Goal: Task Accomplishment & Management: Manage account settings

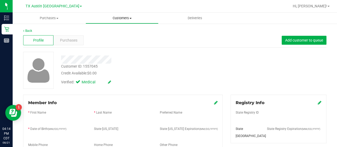
click at [119, 18] on span "Customers" at bounding box center [122, 18] width 72 height 5
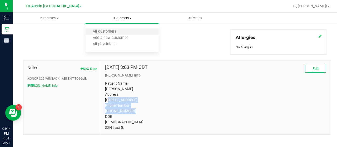
click at [112, 34] on li "All customers" at bounding box center [121, 32] width 73 height 6
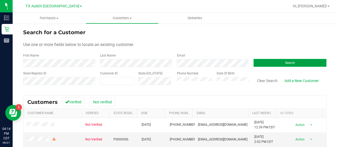
click at [279, 64] on button "Search" at bounding box center [289, 63] width 73 height 8
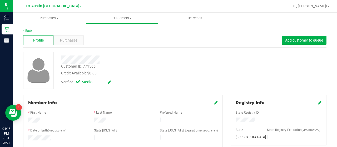
click at [159, 77] on div "Verified: Medical" at bounding box center [134, 82] width 155 height 12
click at [168, 66] on div "Customer ID: 771566 Credit Available: $0.00" at bounding box center [134, 70] width 155 height 12
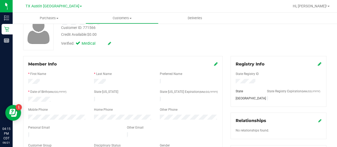
scroll to position [47, 0]
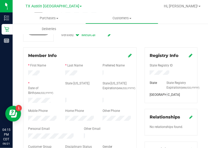
click at [159, 34] on div "Customer ID: 771566 Credit Available: $0.00 Verified: Medical" at bounding box center [110, 22] width 182 height 37
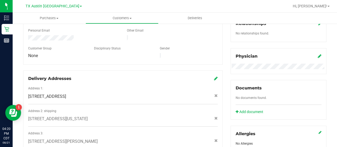
scroll to position [137, 0]
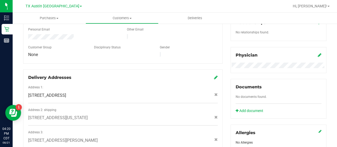
drag, startPoint x: 125, startPoint y: 91, endPoint x: 122, endPoint y: 91, distance: 3.5
click at [122, 92] on div "[STREET_ADDRESS]" at bounding box center [122, 95] width 197 height 6
copy span "[STREET_ADDRESS]"
click at [118, 17] on span "Customers" at bounding box center [122, 18] width 72 height 5
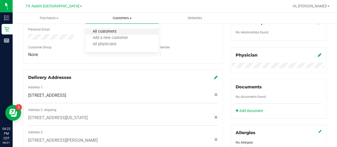
click at [114, 30] on span "All customers" at bounding box center [104, 31] width 38 height 4
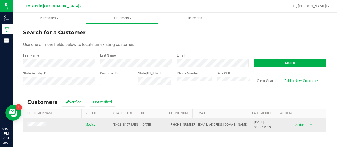
click at [42, 121] on td at bounding box center [52, 125] width 59 height 14
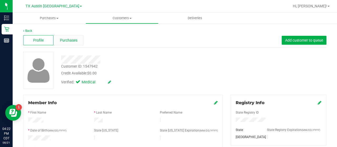
click at [72, 38] on span "Purchases" at bounding box center [68, 41] width 17 height 6
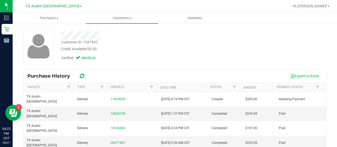
scroll to position [25, 0]
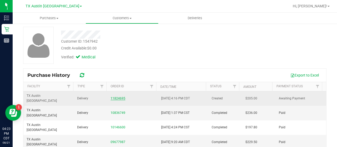
click at [119, 97] on link "11824695" at bounding box center [117, 99] width 15 height 4
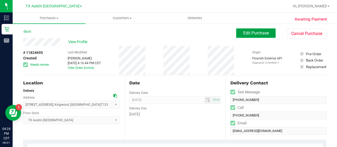
click at [254, 32] on span "Edit Purchase" at bounding box center [256, 33] width 26 height 5
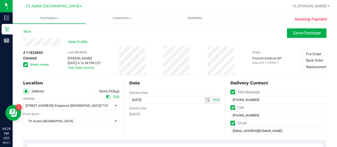
click at [25, 65] on icon at bounding box center [25, 65] width 3 height 0
click at [0, 0] on input "Needs review" at bounding box center [0, 0] width 0 height 0
click at [107, 98] on icon at bounding box center [108, 97] width 4 height 4
click at [205, 101] on span "select" at bounding box center [207, 100] width 4 height 4
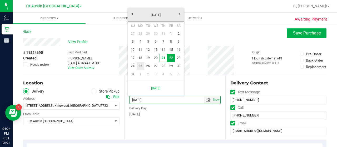
click at [141, 62] on link "25" at bounding box center [141, 66] width 8 height 8
type input "[DATE]"
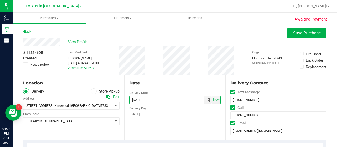
click at [107, 97] on icon at bounding box center [108, 97] width 4 height 4
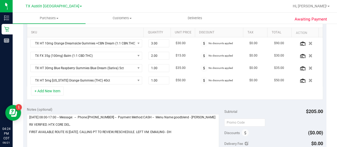
scroll to position [133, 0]
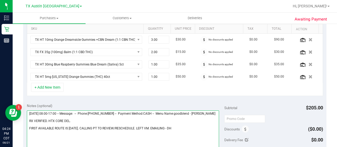
click at [174, 145] on textarea at bounding box center [123, 135] width 192 height 51
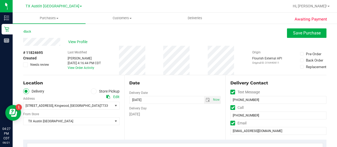
click at [107, 98] on icon at bounding box center [108, 97] width 4 height 4
click at [106, 97] on icon at bounding box center [108, 97] width 4 height 4
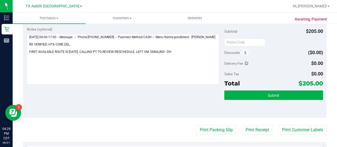
scroll to position [210, 0]
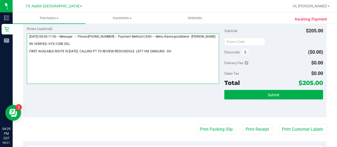
click at [34, 40] on textarea at bounding box center [123, 58] width 192 height 51
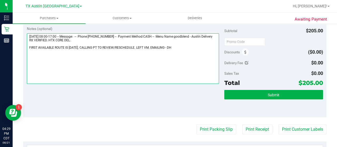
click at [34, 45] on textarea at bounding box center [123, 58] width 192 height 51
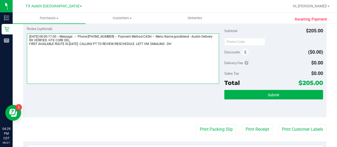
click at [179, 47] on textarea at bounding box center [123, 58] width 192 height 51
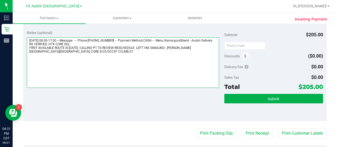
scroll to position [208, 0]
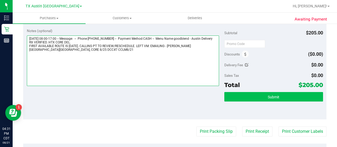
type textarea "[DATE] 08:00-17:00 -- Message: -- Phone:[PHONE_NUMBER] -- Payment Method:CASH -…"
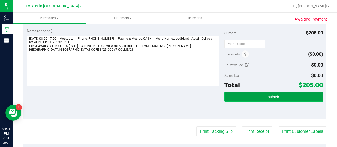
click at [282, 94] on button "Submit" at bounding box center [273, 96] width 99 height 9
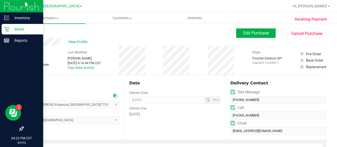
click at [23, 26] on p "Retail" at bounding box center [25, 29] width 32 height 6
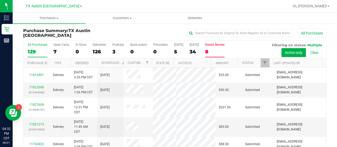
click at [217, 54] on label "Needs Review 8" at bounding box center [214, 50] width 19 height 14
click at [0, 0] on input "Needs Review 8" at bounding box center [0, 0] width 0 height 0
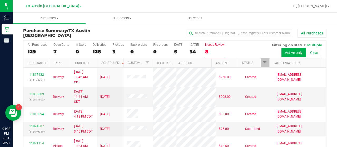
click at [121, 12] on nav "TX Austin DC Hi, [PERSON_NAME]!" at bounding box center [175, 6] width 324 height 13
click at [119, 18] on span "Customers" at bounding box center [122, 18] width 72 height 5
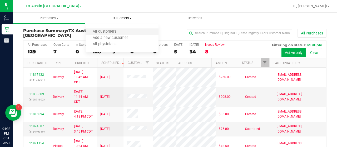
click at [113, 29] on li "All customers" at bounding box center [121, 32] width 73 height 6
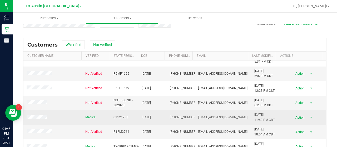
scroll to position [81, 0]
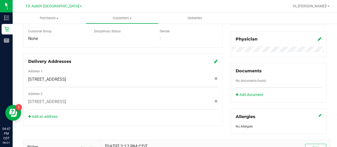
scroll to position [159, 0]
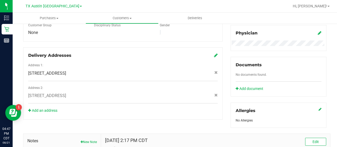
click at [66, 93] on span "[STREET_ADDRESS]" at bounding box center [47, 96] width 38 height 6
copy div "[STREET_ADDRESS]"
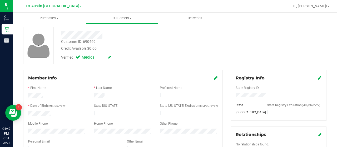
scroll to position [0, 0]
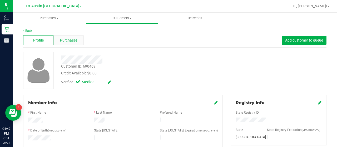
click at [77, 44] on div "Purchases" at bounding box center [68, 40] width 30 height 10
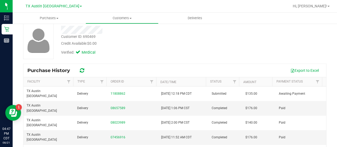
scroll to position [34, 0]
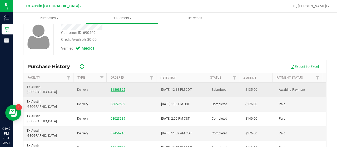
click at [112, 88] on link "11808862" at bounding box center [117, 90] width 15 height 4
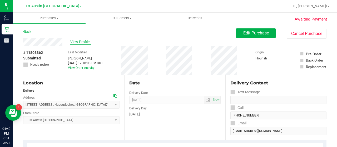
click at [84, 41] on span "View Profile" at bounding box center [80, 42] width 21 height 6
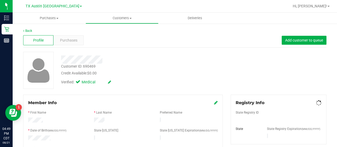
scroll to position [175, 0]
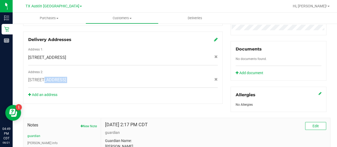
drag, startPoint x: 112, startPoint y: 72, endPoint x: 102, endPoint y: 82, distance: 14.1
click at [102, 82] on div "Address 2: [STREET_ADDRESS]" at bounding box center [122, 79] width 189 height 18
copy div "[STREET_ADDRESS]"
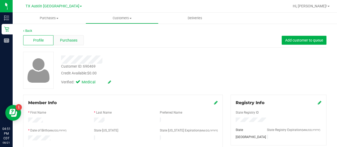
click at [63, 43] on div "Purchases" at bounding box center [68, 40] width 30 height 10
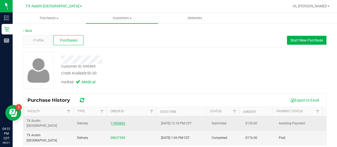
click at [119, 122] on link "11808862" at bounding box center [117, 124] width 15 height 4
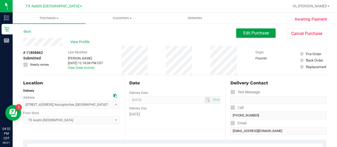
click at [260, 36] on button "Edit Purchase" at bounding box center [255, 32] width 39 height 9
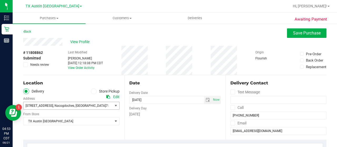
click at [106, 106] on span "[STREET_ADDRESS] , [GEOGRAPHIC_DATA] , [GEOGRAPHIC_DATA] 75961" at bounding box center [65, 105] width 85 height 7
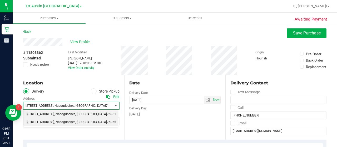
click at [89, 120] on li "[STREET_ADDRESS] , [GEOGRAPHIC_DATA] , [GEOGRAPHIC_DATA] 75965" at bounding box center [70, 122] width 94 height 8
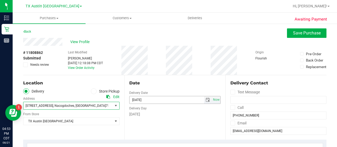
click at [207, 100] on span "select" at bounding box center [207, 100] width 4 height 4
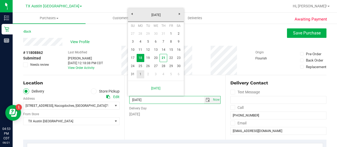
click at [140, 71] on link "1" at bounding box center [141, 74] width 8 height 8
type input "[DATE]"
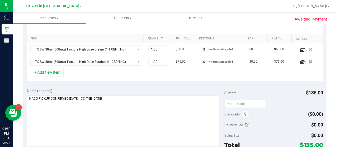
scroll to position [127, 0]
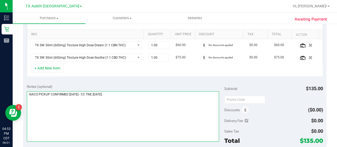
click at [138, 94] on textarea at bounding box center [123, 116] width 192 height 51
paste textarea "This pt had an order for the NACO PU [DATE] but it was set for 8/18 and did not…"
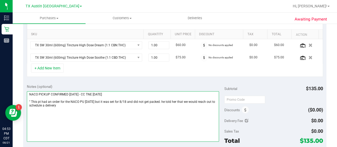
click at [31, 100] on textarea at bounding box center [123, 116] width 192 height 51
click at [73, 107] on textarea at bounding box center [123, 116] width 192 height 51
click at [74, 104] on textarea at bounding box center [123, 116] width 192 height 51
click at [106, 102] on textarea at bounding box center [123, 116] width 192 height 51
click at [104, 103] on textarea at bounding box center [123, 116] width 192 height 51
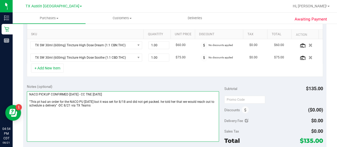
click at [104, 103] on textarea at bounding box center [123, 116] width 192 height 51
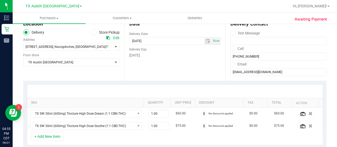
scroll to position [0, 0]
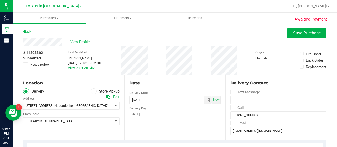
type textarea "NACO PICKUP CONFIRMED [DATE] - CC TNE [DATE] "This pt had an order for the NACO…"
click at [27, 66] on span at bounding box center [25, 64] width 5 height 5
click at [0, 0] on input "Needs review" at bounding box center [0, 0] width 0 height 0
click at [295, 34] on span "Save Purchase" at bounding box center [307, 33] width 28 height 5
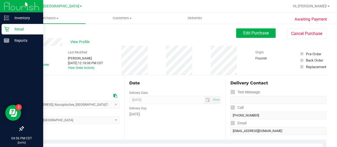
click at [8, 28] on icon at bounding box center [6, 29] width 5 height 5
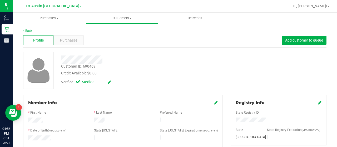
click at [49, 42] on div "Profile" at bounding box center [38, 40] width 30 height 10
click at [56, 42] on div "Purchases" at bounding box center [68, 40] width 30 height 10
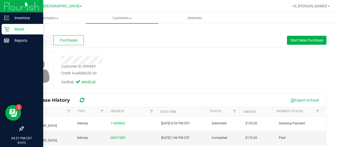
click at [9, 29] on p "Retail" at bounding box center [25, 29] width 32 height 6
